Goal: Information Seeking & Learning: Learn about a topic

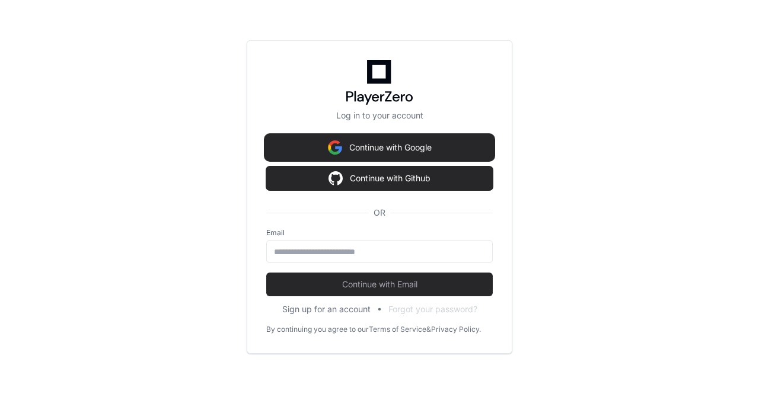
click at [394, 147] on button "Continue with Google" at bounding box center [379, 148] width 226 height 24
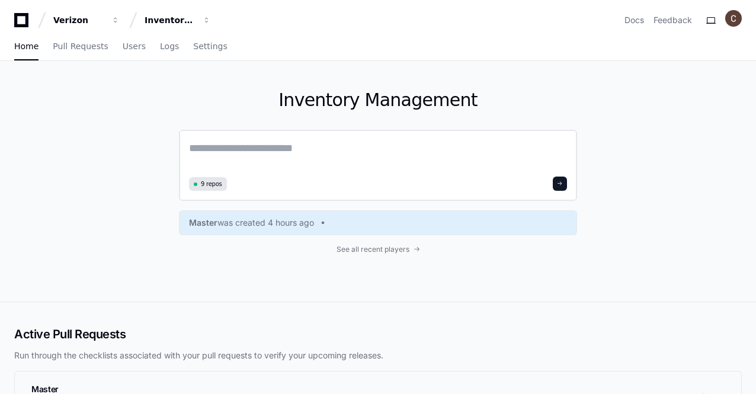
click at [269, 145] on textarea at bounding box center [378, 156] width 378 height 33
click at [290, 158] on textarea at bounding box center [378, 156] width 378 height 33
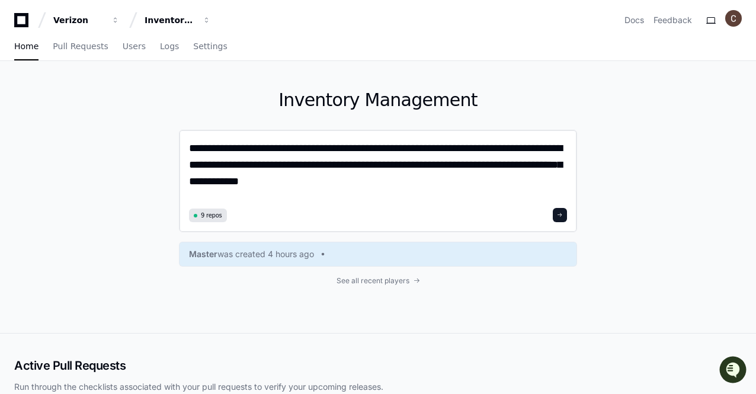
type textarea "**********"
click at [562, 214] on span at bounding box center [560, 215] width 6 height 6
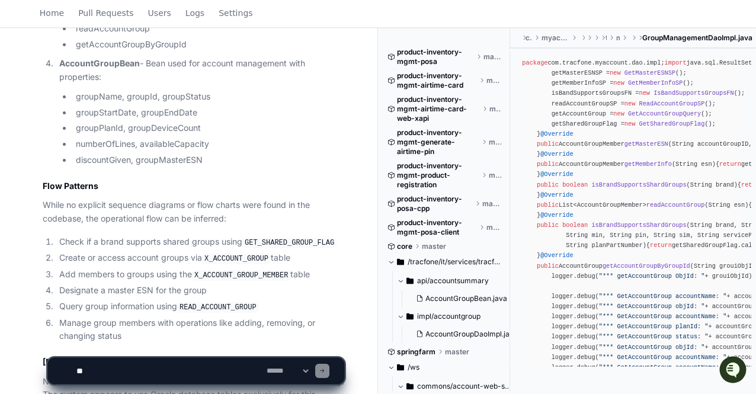
scroll to position [2579, 0]
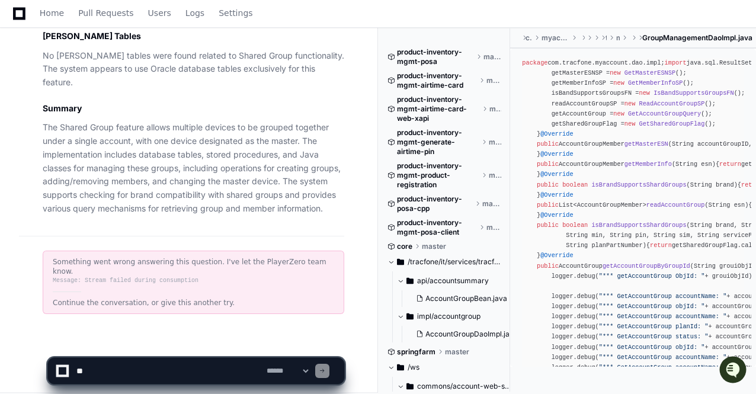
click at [174, 365] on textarea at bounding box center [169, 371] width 190 height 26
click at [104, 373] on textarea at bounding box center [169, 371] width 190 height 26
click at [164, 373] on textarea at bounding box center [169, 371] width 190 height 26
type textarea "**********"
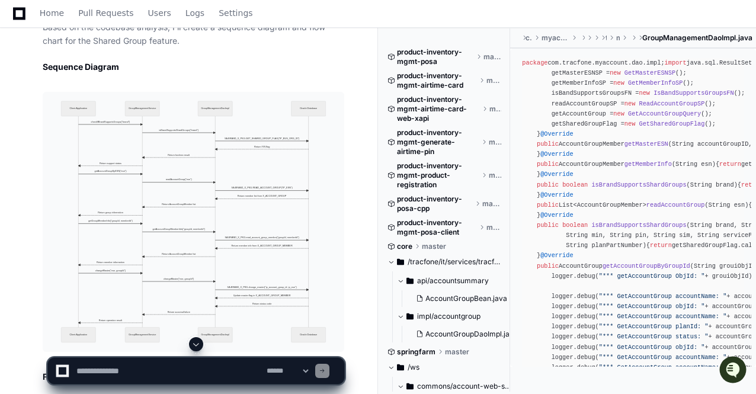
scroll to position [2797, 0]
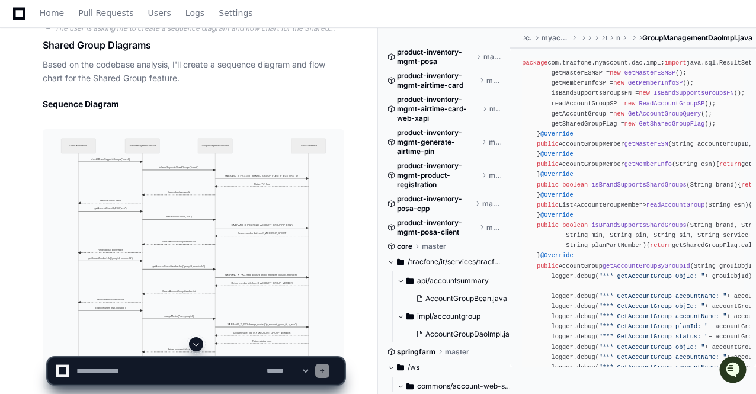
scroll to position [2996, 0]
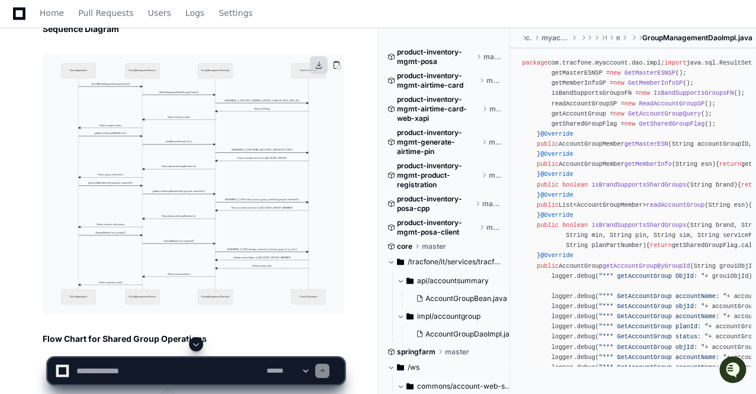
drag, startPoint x: 305, startPoint y: 181, endPoint x: 318, endPoint y: 65, distance: 116.3
click at [318, 65] on button at bounding box center [319, 65] width 18 height 18
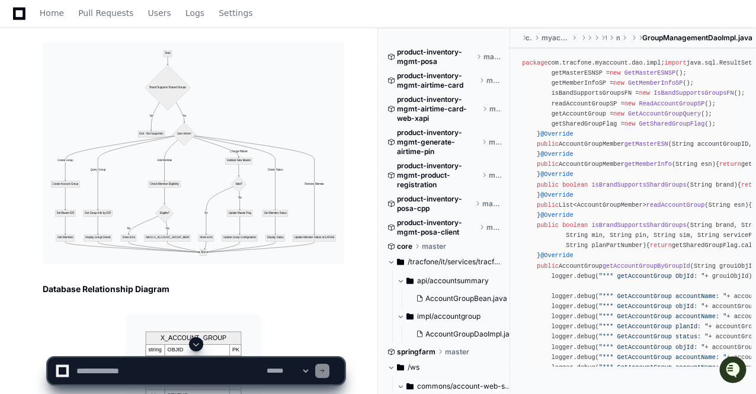
scroll to position [3327, 0]
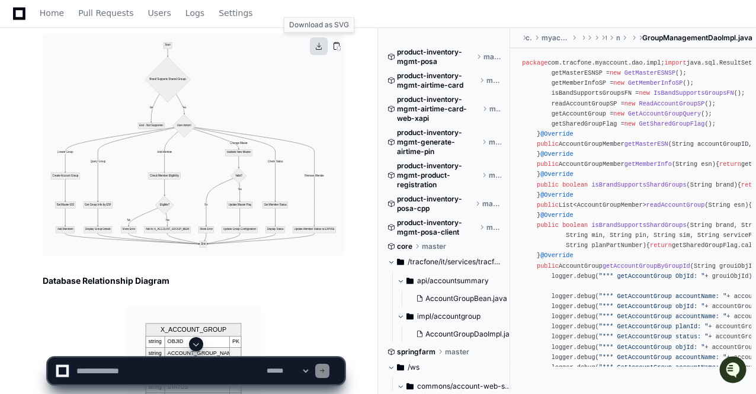
click at [321, 45] on button at bounding box center [319, 46] width 18 height 18
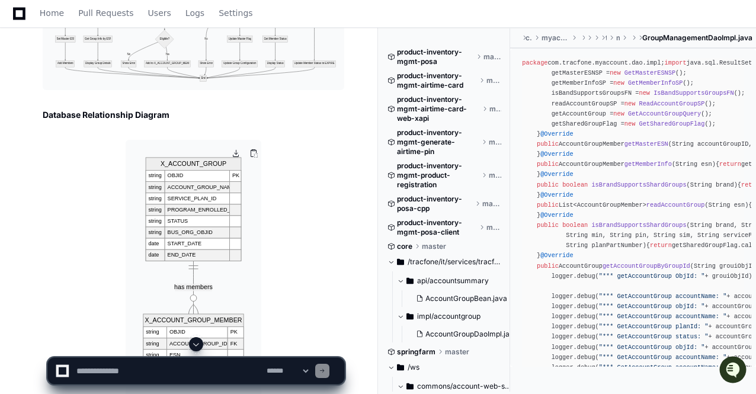
scroll to position [3463, 0]
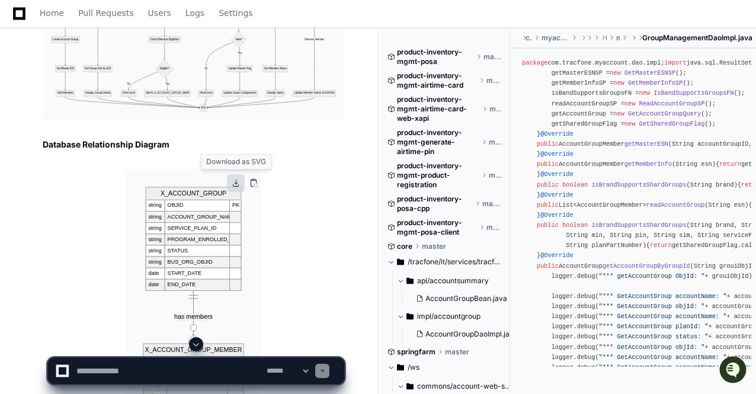
click at [235, 183] on button at bounding box center [236, 183] width 18 height 18
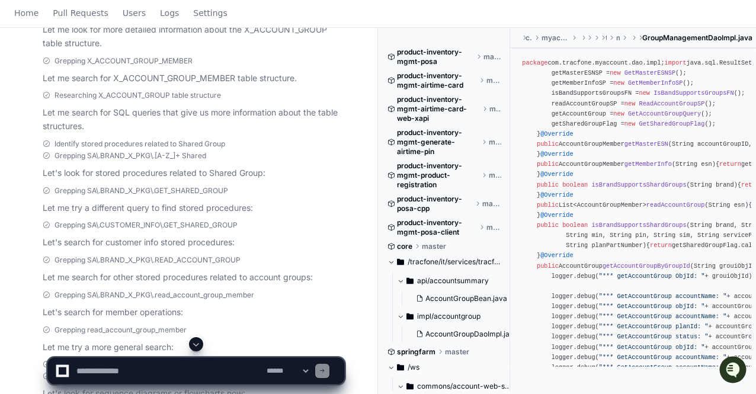
scroll to position [0, 0]
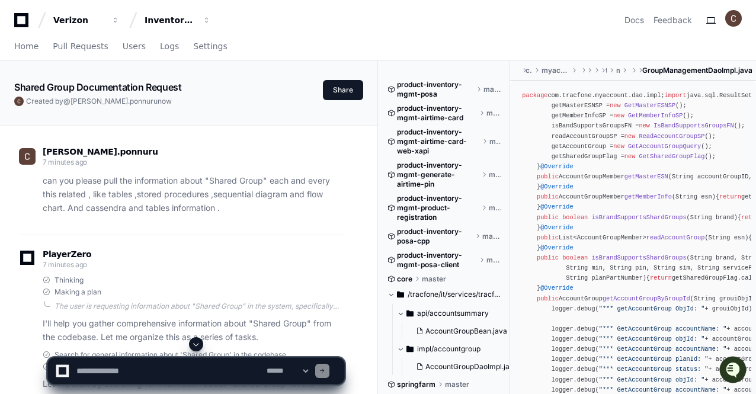
click at [22, 24] on icon at bounding box center [21, 20] width 14 height 14
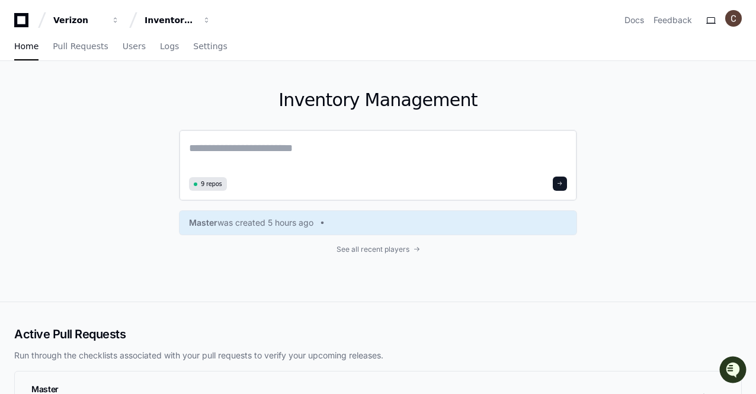
click at [266, 142] on textarea at bounding box center [378, 156] width 378 height 33
type textarea "**********"
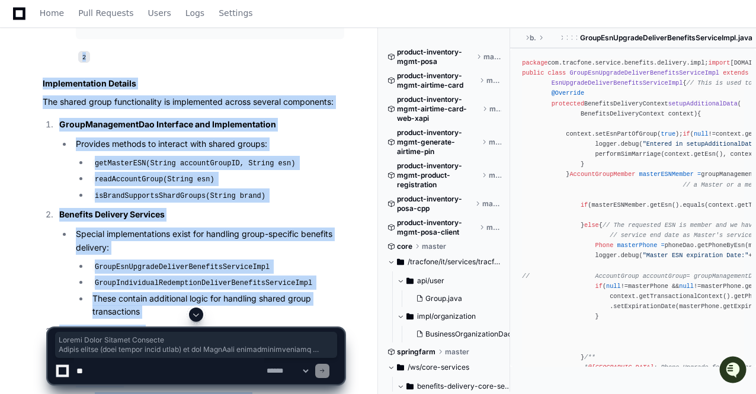
scroll to position [1207, 0]
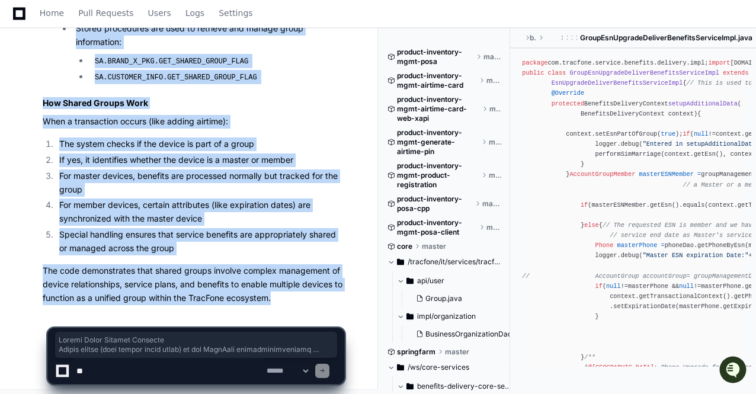
drag, startPoint x: 42, startPoint y: 28, endPoint x: 274, endPoint y: 299, distance: 357.0
copy article "Shared Group Feature Overview Shared groups (also called group plans) in the Tr…"
click at [303, 100] on h3 "How Shared Groups Work" at bounding box center [194, 103] width 302 height 12
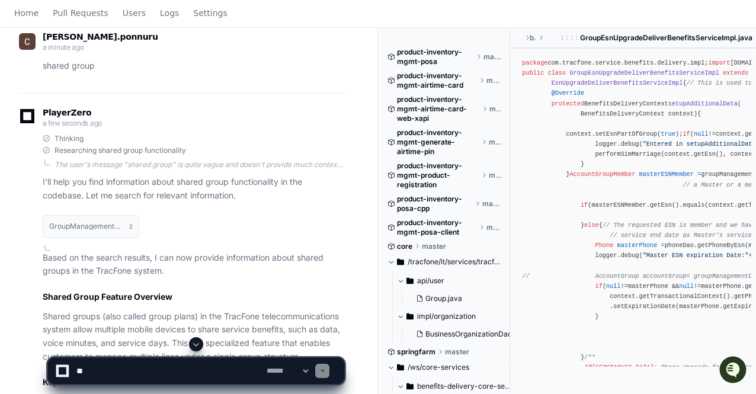
scroll to position [0, 0]
